Goal: Task Accomplishment & Management: Manage account settings

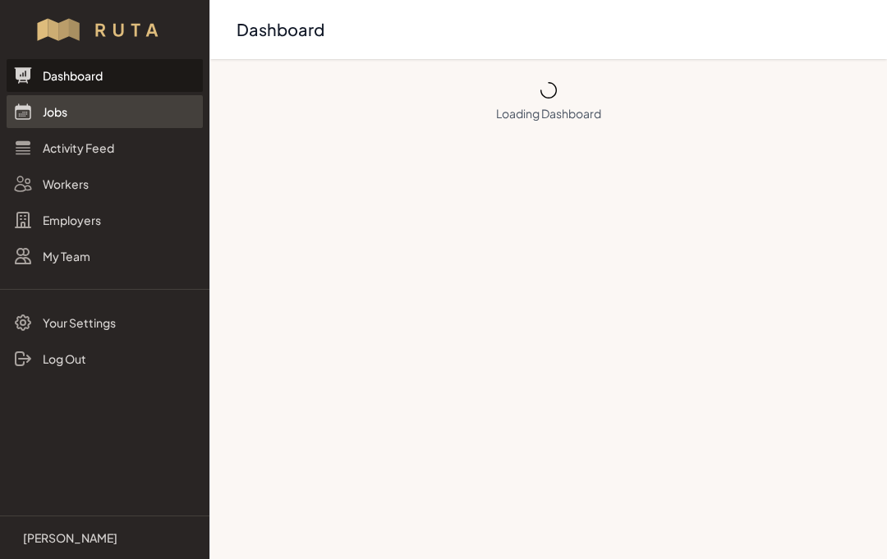
click at [63, 115] on link "Jobs" at bounding box center [105, 111] width 196 height 33
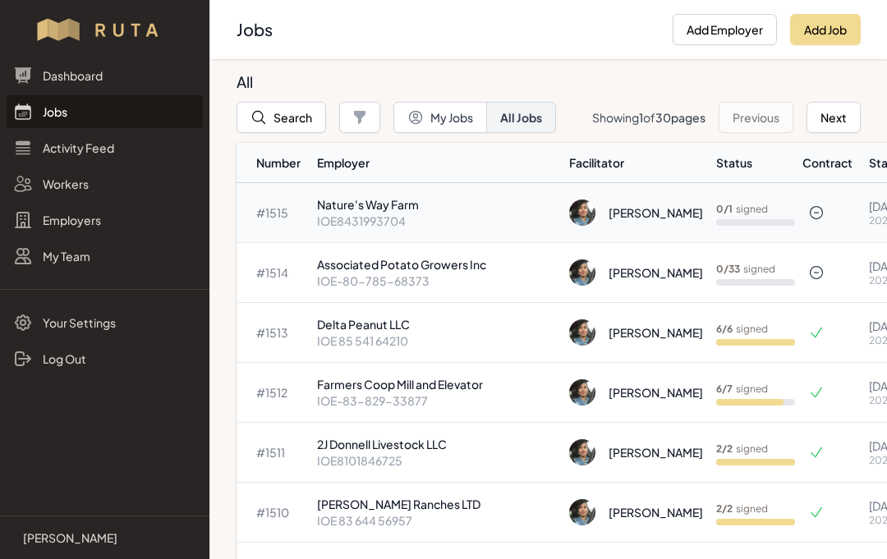
click at [372, 210] on p "Nature's Way Farm" at bounding box center [436, 204] width 239 height 16
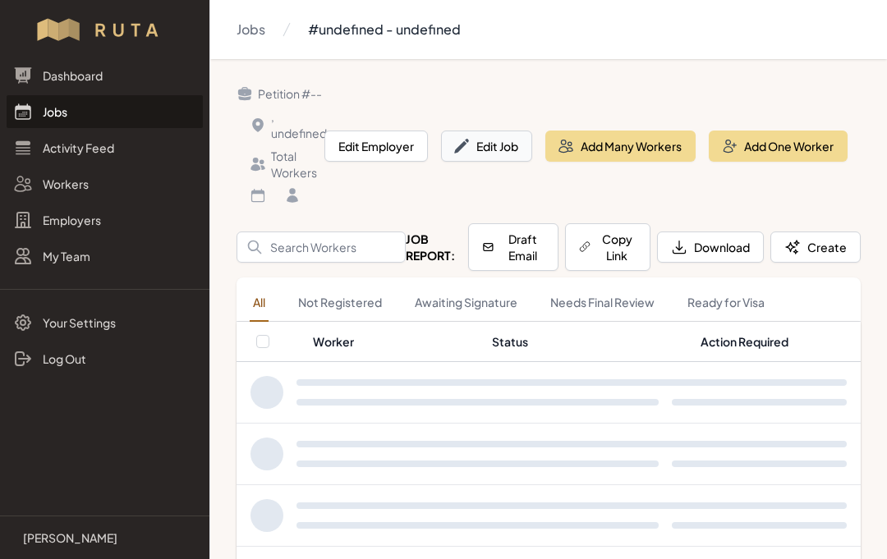
click at [497, 152] on button "Edit Job" at bounding box center [486, 146] width 91 height 31
select select "2023"
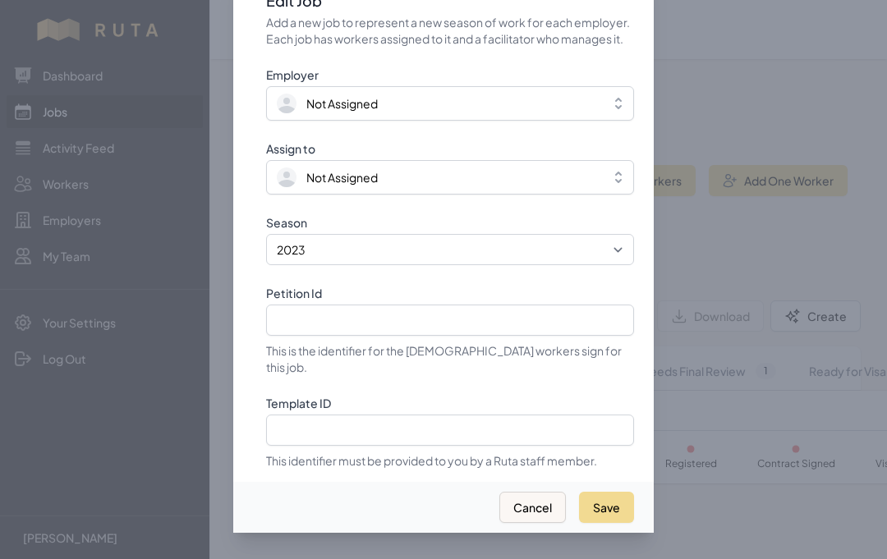
scroll to position [73, 0]
click at [497, 415] on input "Template ID" at bounding box center [450, 430] width 368 height 31
click at [418, 415] on input "Template ID" at bounding box center [450, 430] width 368 height 31
paste input "BL1SocAZhkb9WZQnHU7h"
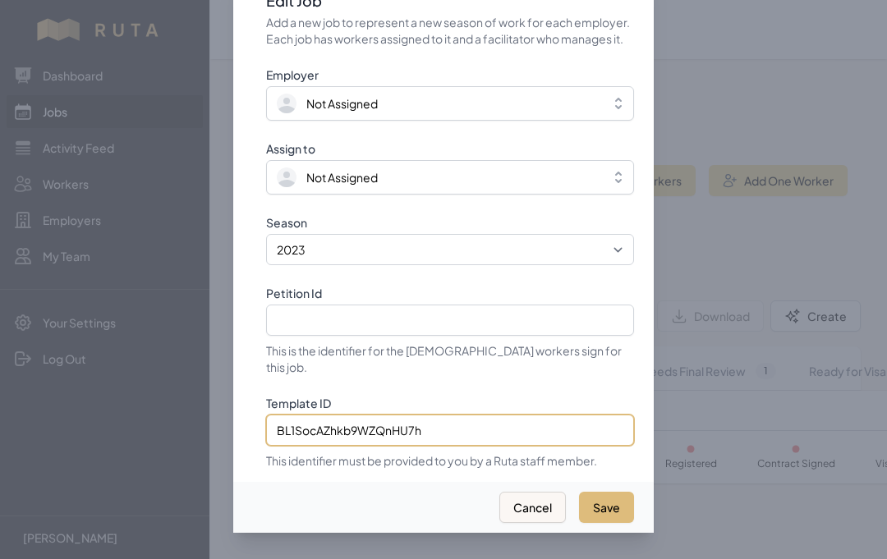
type input "BL1SocAZhkb9WZQnHU7h"
click at [612, 492] on button "Save" at bounding box center [606, 507] width 55 height 31
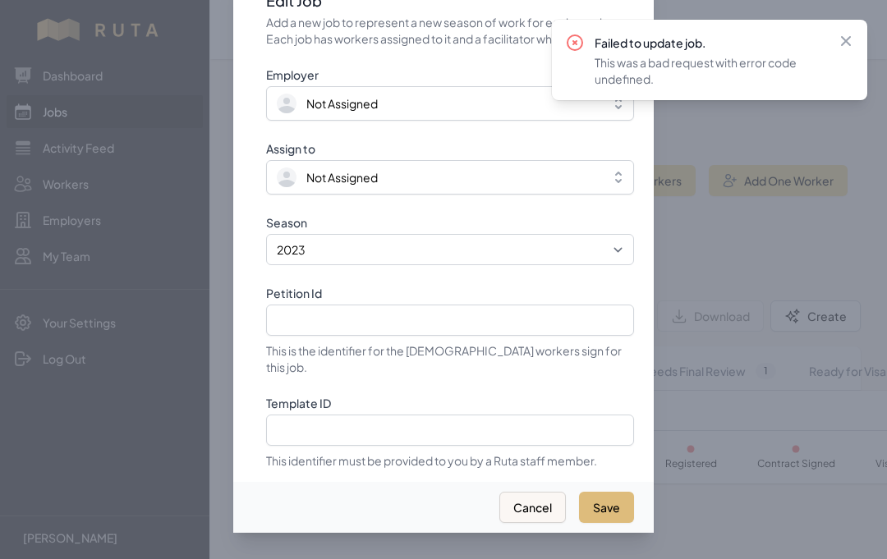
select select "2025"
type input "IOE8431993704"
click at [852, 43] on icon at bounding box center [845, 41] width 16 height 16
select select "2023"
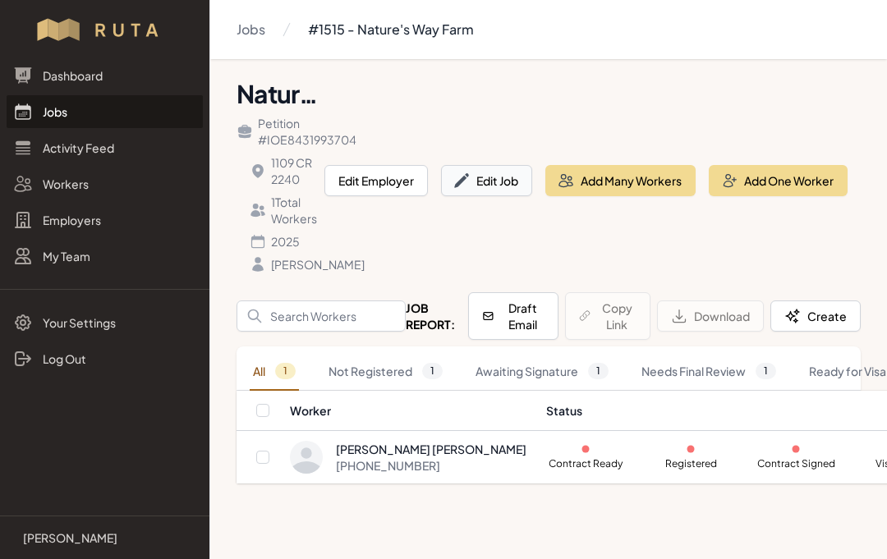
click at [497, 181] on button "Edit Job" at bounding box center [486, 180] width 91 height 31
select select "2025"
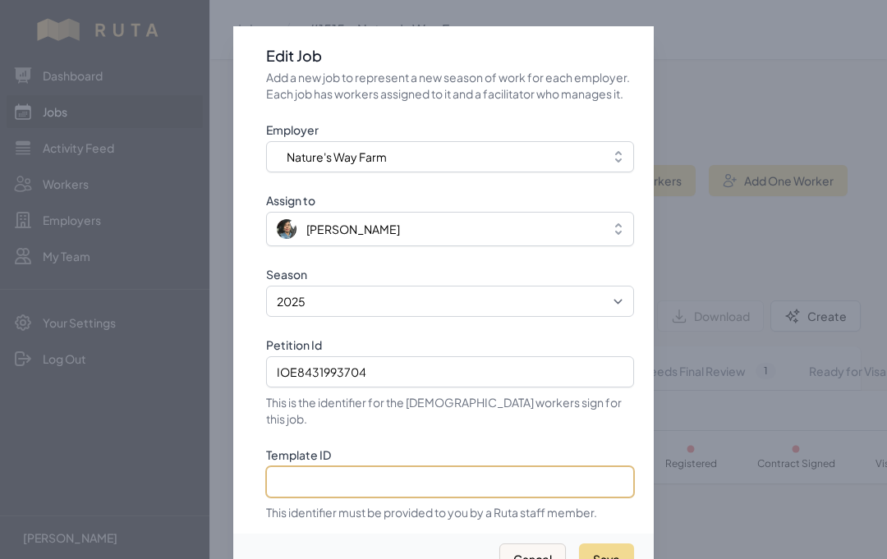
click at [403, 488] on input "Template ID" at bounding box center [450, 481] width 368 height 31
click at [388, 487] on input "Template ID" at bounding box center [450, 481] width 368 height 31
paste input "BL1SocAZhkb9WZQnHU7h"
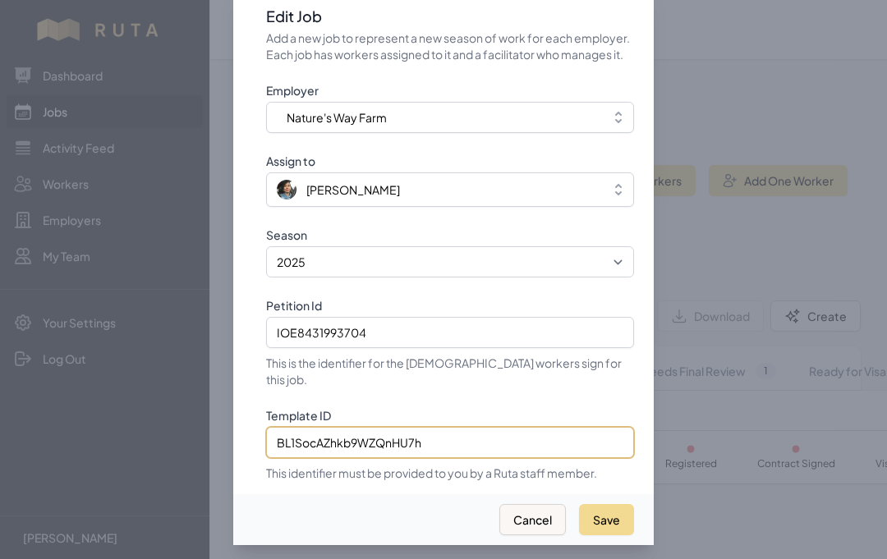
scroll to position [48, 0]
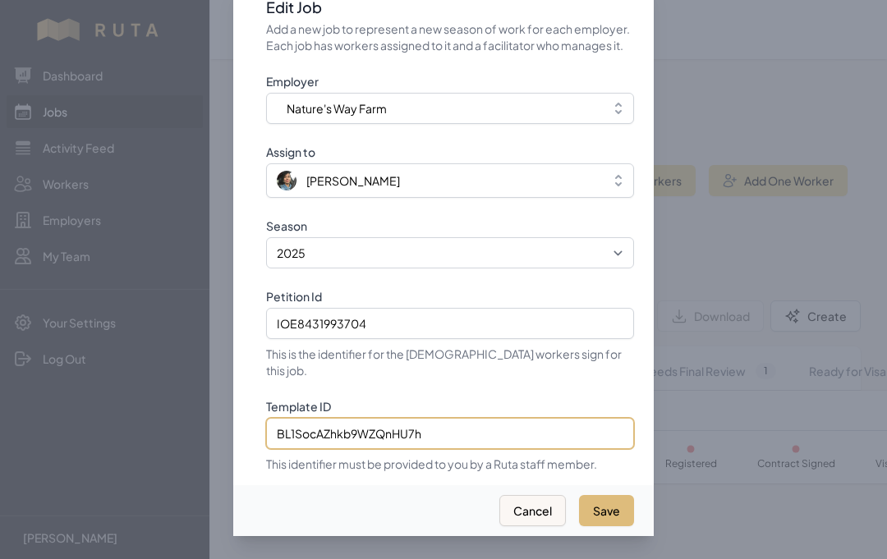
type input "BL1SocAZhkb9WZQnHU7h"
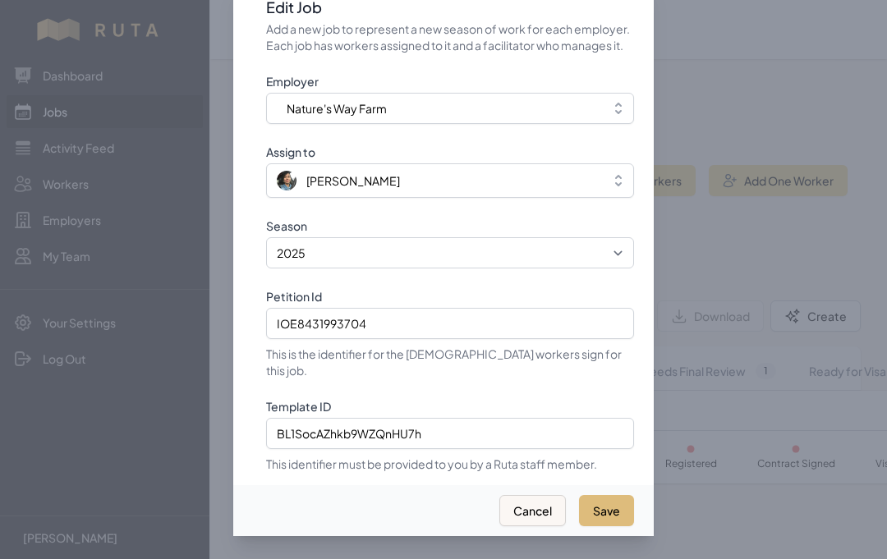
click at [612, 513] on button "Save" at bounding box center [606, 510] width 55 height 31
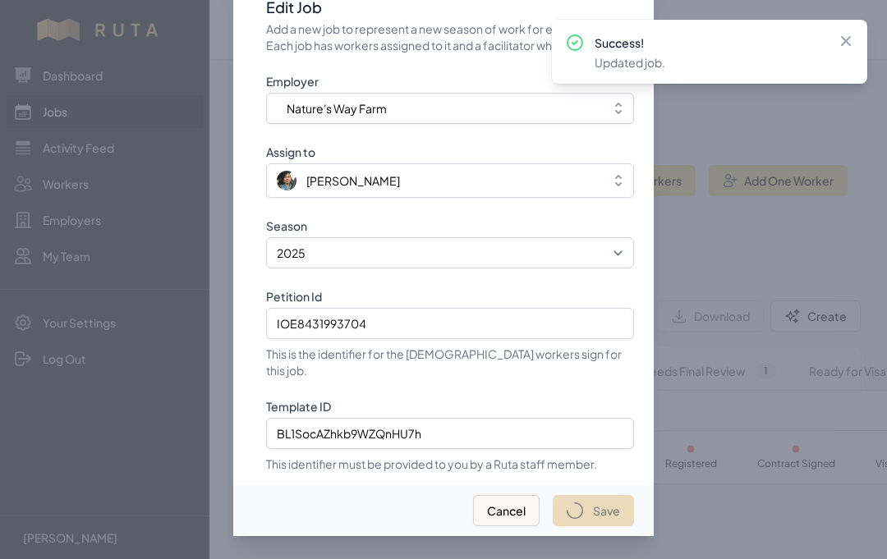
select select "2023"
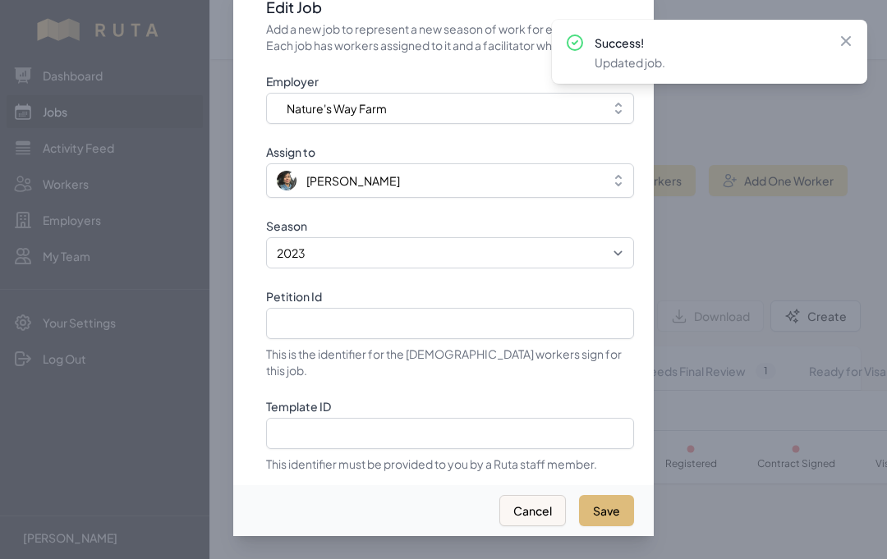
select select "2025"
type input "IOE8431993704"
type input "BL1SocAZhkb9WZQnHU7h"
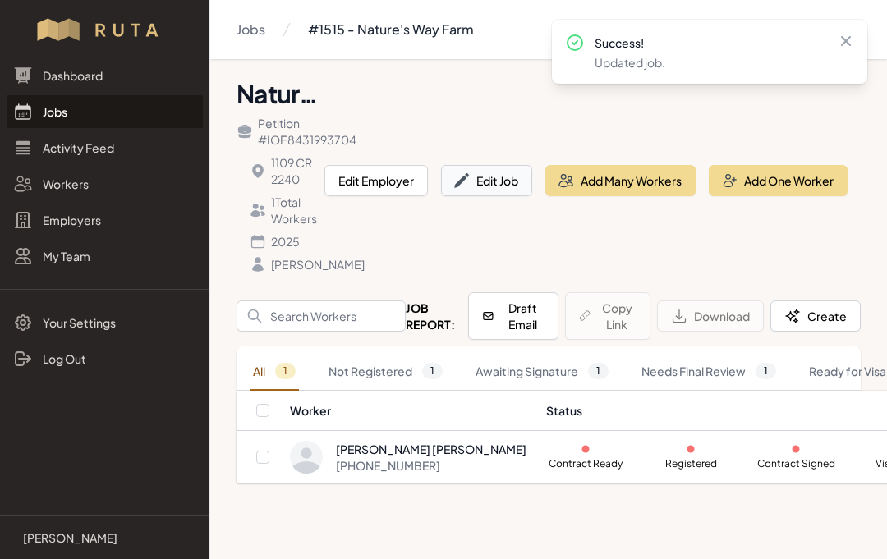
click at [484, 188] on button "Edit Job" at bounding box center [486, 180] width 91 height 31
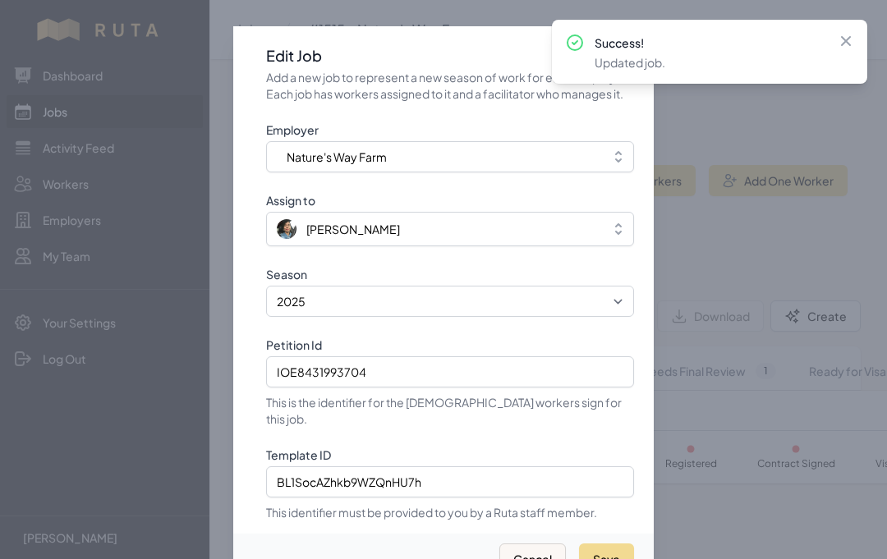
select select "2023"
select select "2025"
type input "IOE8431993704"
type input "BL1SocAZhkb9WZQnHU7h"
click at [845, 39] on icon at bounding box center [846, 41] width 10 height 10
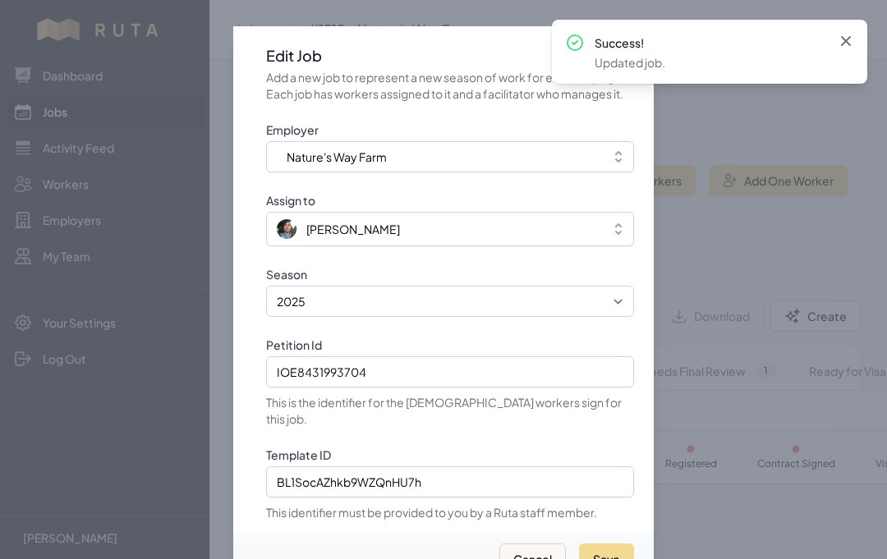
select select "2023"
